Goal: Transaction & Acquisition: Purchase product/service

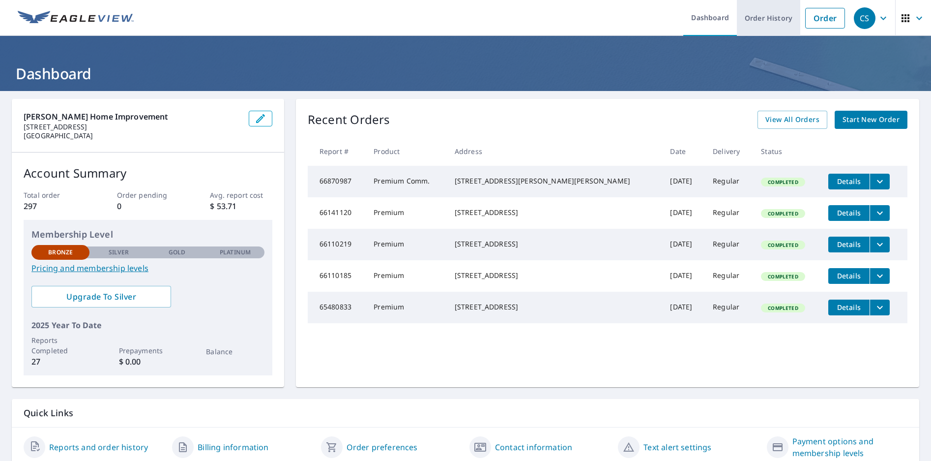
click at [771, 20] on link "Order History" at bounding box center [768, 18] width 63 height 36
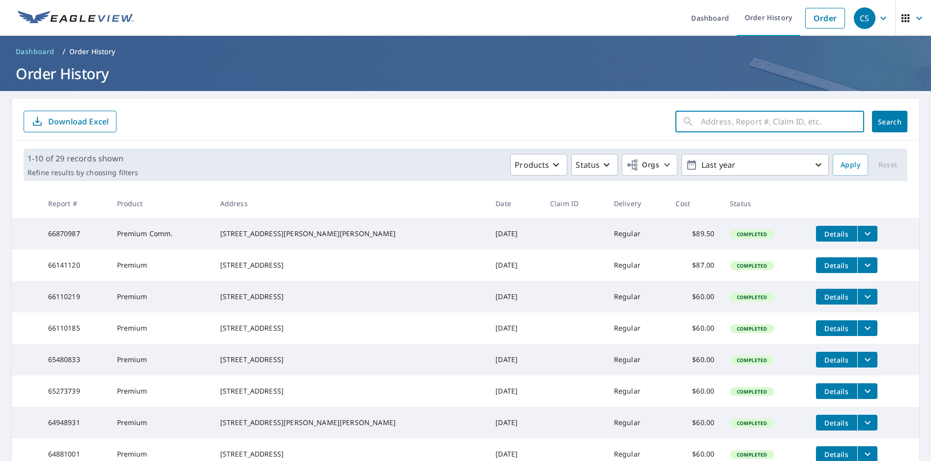
click at [707, 118] on input "text" at bounding box center [782, 122] width 163 height 28
type input "[STREET_ADDRESS][PERSON_NAME]"
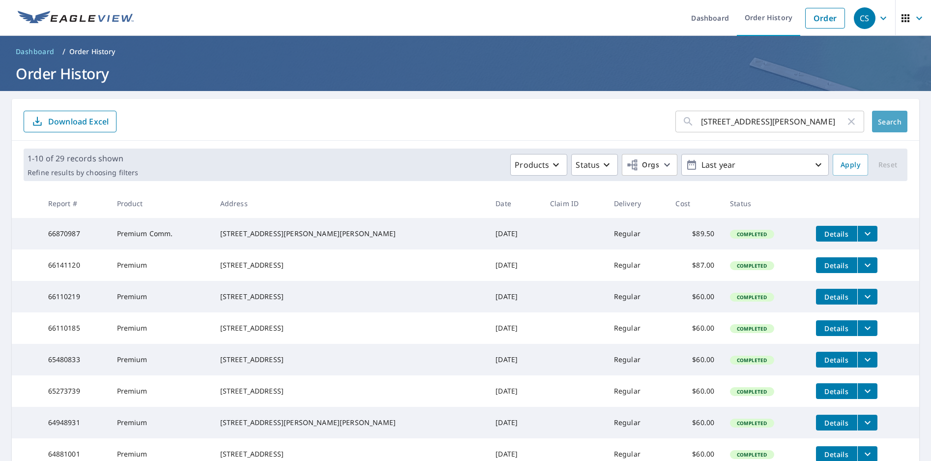
click at [885, 122] on span "Search" at bounding box center [890, 121] width 20 height 9
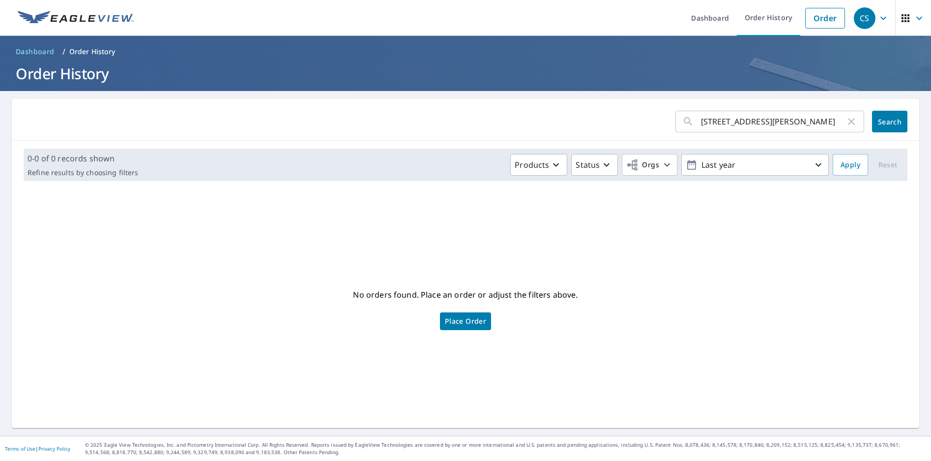
drag, startPoint x: 689, startPoint y: 264, endPoint x: 599, endPoint y: 330, distance: 111.9
click at [631, 309] on div "No orders found. Place an order or adjust the filters above. Place Order" at bounding box center [466, 308] width 892 height 223
click at [476, 325] on link "Place Order" at bounding box center [465, 321] width 51 height 18
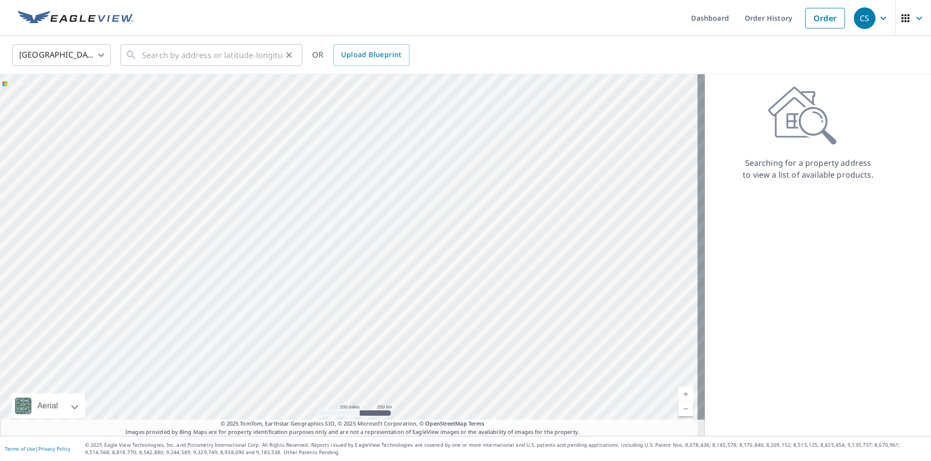
click at [141, 54] on div "​" at bounding box center [211, 55] width 182 height 22
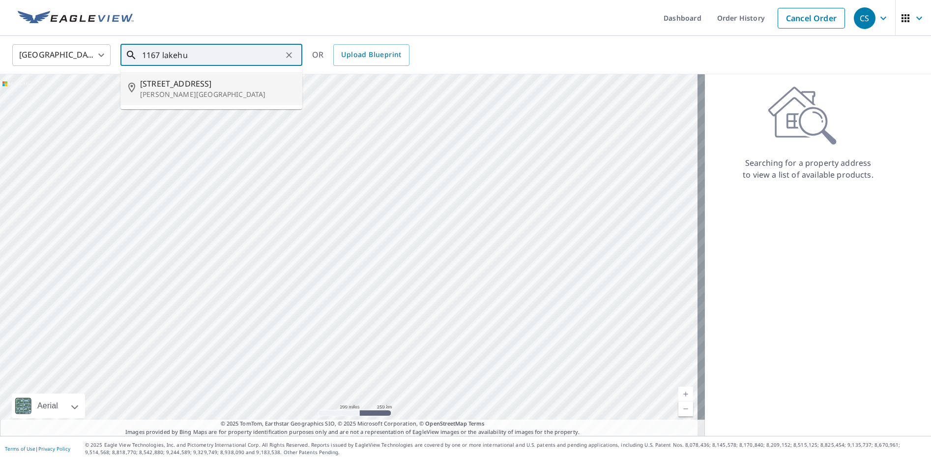
click at [167, 95] on p "Jackson, NJ 08527" at bounding box center [217, 94] width 154 height 10
type input "1167 Lakehurst Ave Jackson, NJ 08527"
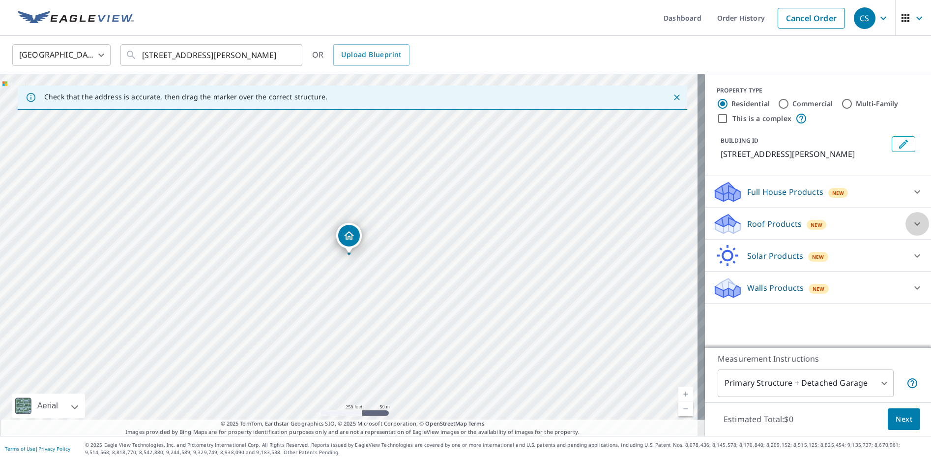
click at [911, 225] on icon at bounding box center [917, 224] width 12 height 12
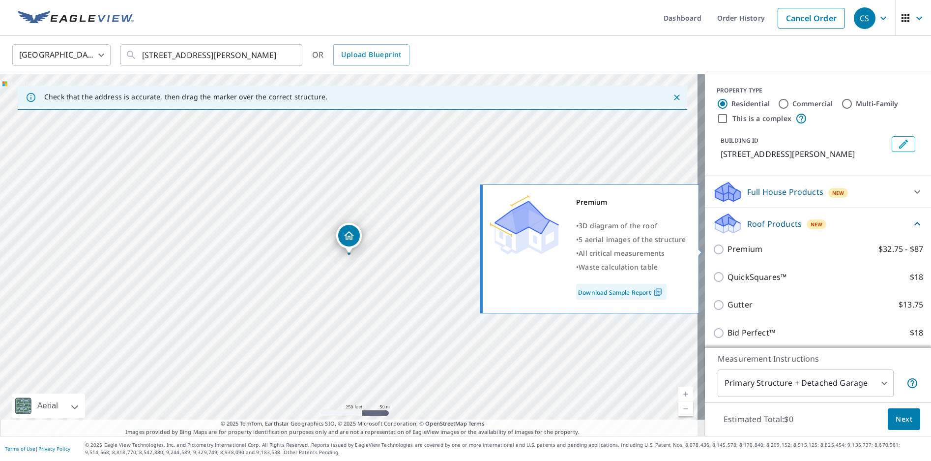
click at [767, 248] on label "Premium $32.75 - $87" at bounding box center [826, 249] width 196 height 12
click at [728, 248] on input "Premium $32.75 - $87" at bounding box center [720, 249] width 15 height 12
checkbox input "true"
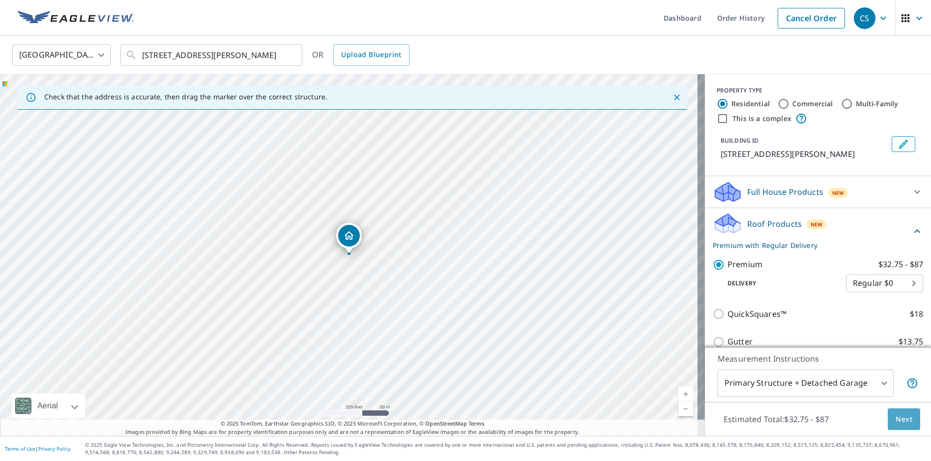
click at [898, 414] on span "Next" at bounding box center [904, 419] width 17 height 12
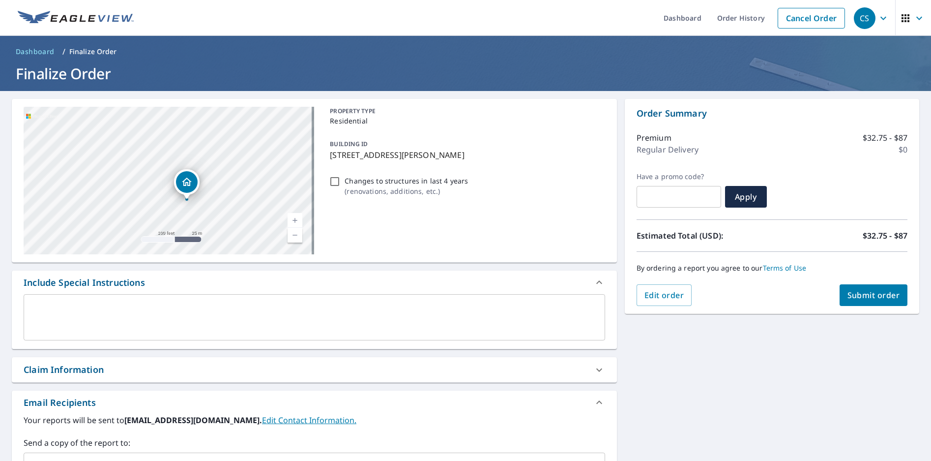
drag, startPoint x: 113, startPoint y: 165, endPoint x: 214, endPoint y: 210, distance: 111.1
click at [214, 210] on div "1167 Lakehurst Ave Jackson, NJ 08527" at bounding box center [169, 180] width 291 height 147
click at [218, 203] on div "1167 Lakehurst Ave Jackson, NJ 08527" at bounding box center [169, 180] width 291 height 147
click at [847, 294] on span "Submit order" at bounding box center [873, 295] width 53 height 11
checkbox input "true"
